Goal: Task Accomplishment & Management: Manage account settings

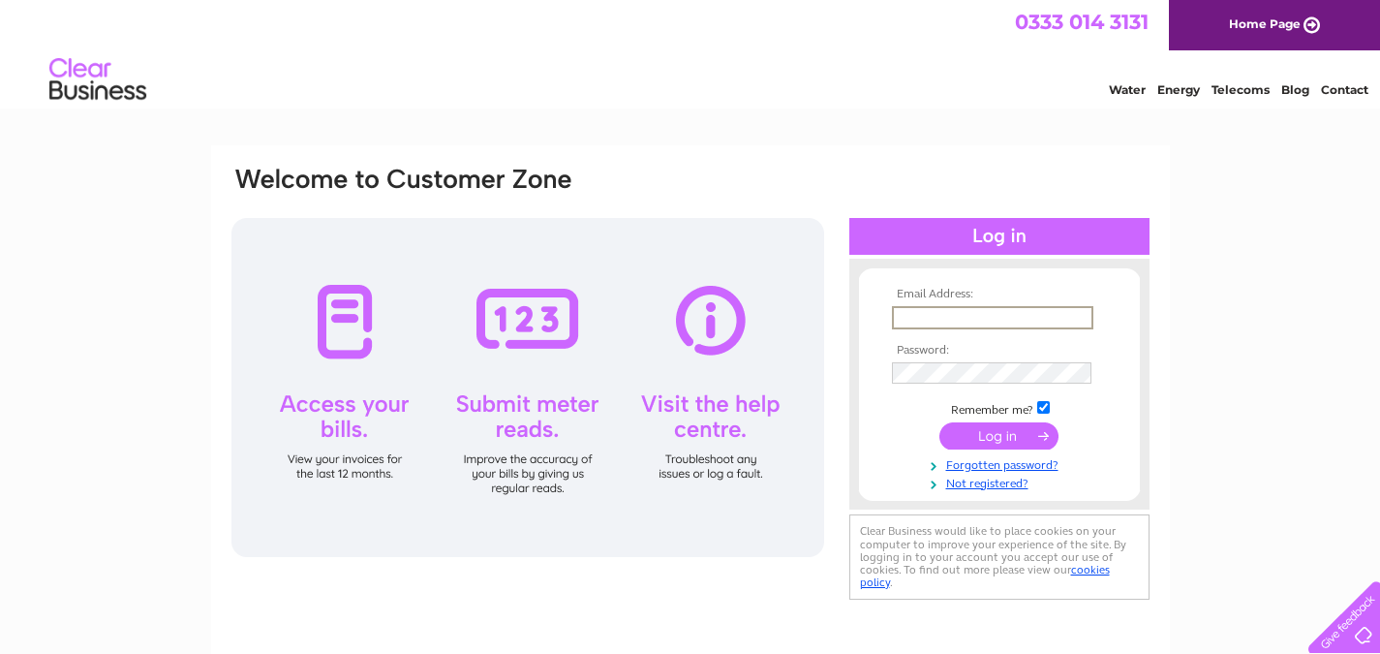
click at [946, 314] on input "text" at bounding box center [992, 317] width 201 height 23
type input "[PERSON_NAME][EMAIL_ADDRESS][DOMAIN_NAME]"
click at [939, 422] on input "submit" at bounding box center [998, 435] width 119 height 27
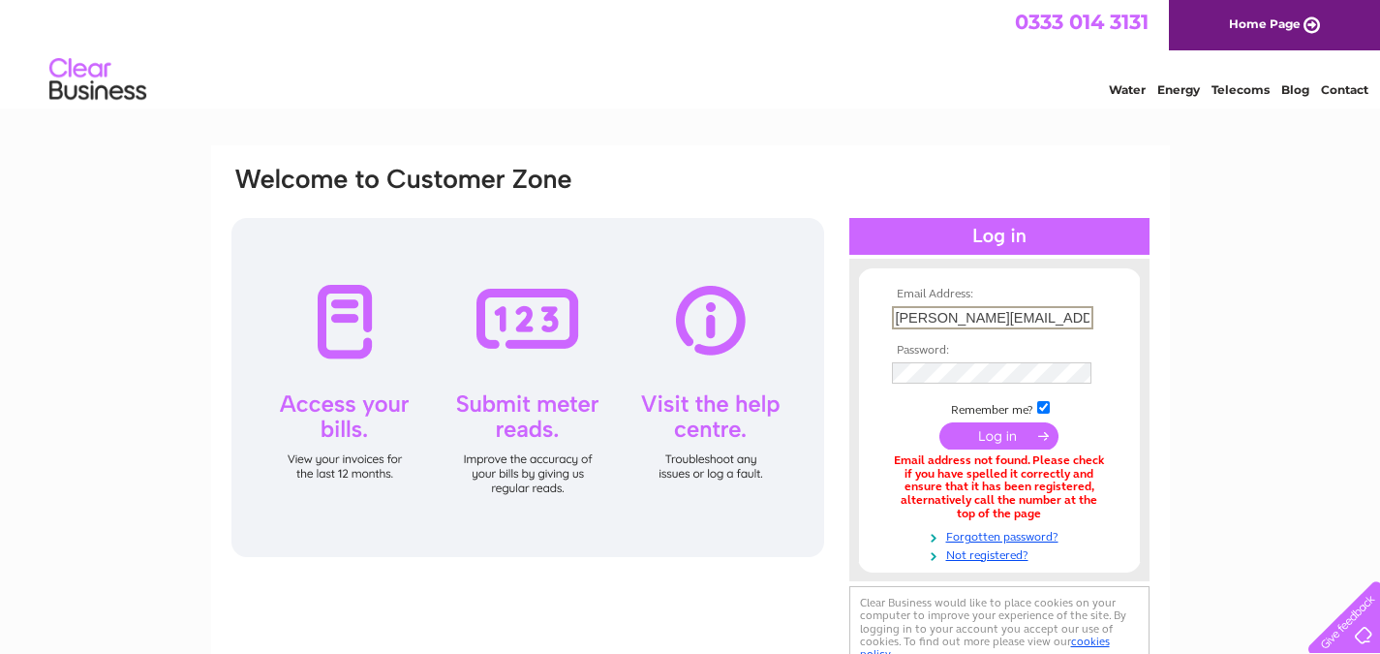
click at [967, 326] on input "[PERSON_NAME][EMAIL_ADDRESS][DOMAIN_NAME]" at bounding box center [992, 317] width 201 height 23
drag, startPoint x: 1025, startPoint y: 316, endPoint x: 740, endPoint y: 316, distance: 285.6
click at [740, 316] on div "Email Address: maria@falconha.org Password:" at bounding box center [690, 420] width 922 height 511
type input "invoices@"
click at [936, 76] on div "Water Energy Telecoms Blog Contact" at bounding box center [690, 81] width 1380 height 63
